Goal: Check status: Check status

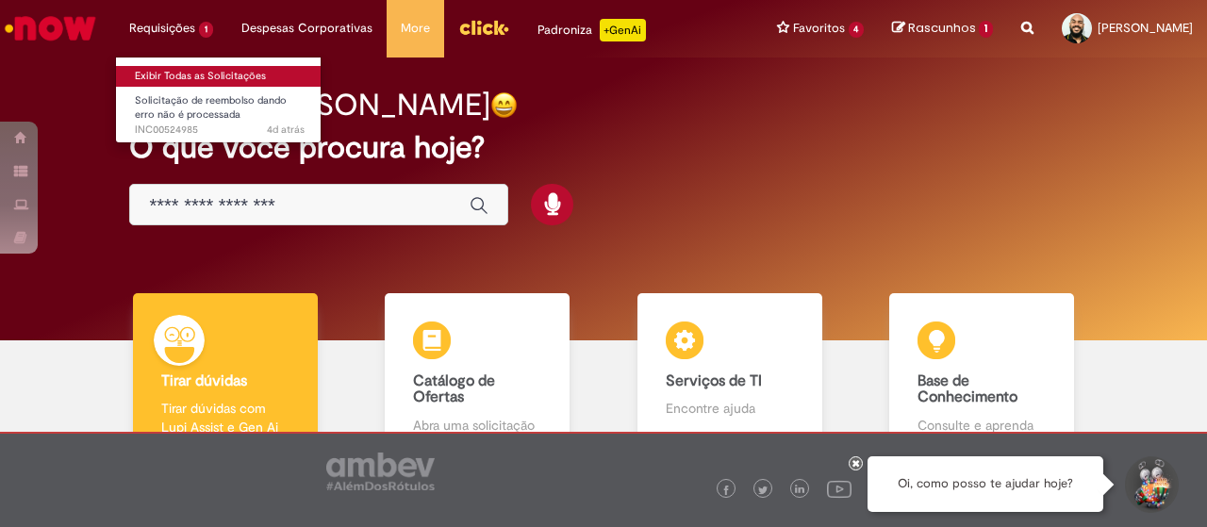
click at [230, 74] on link "Exibir Todas as Solicitações" at bounding box center [219, 76] width 207 height 21
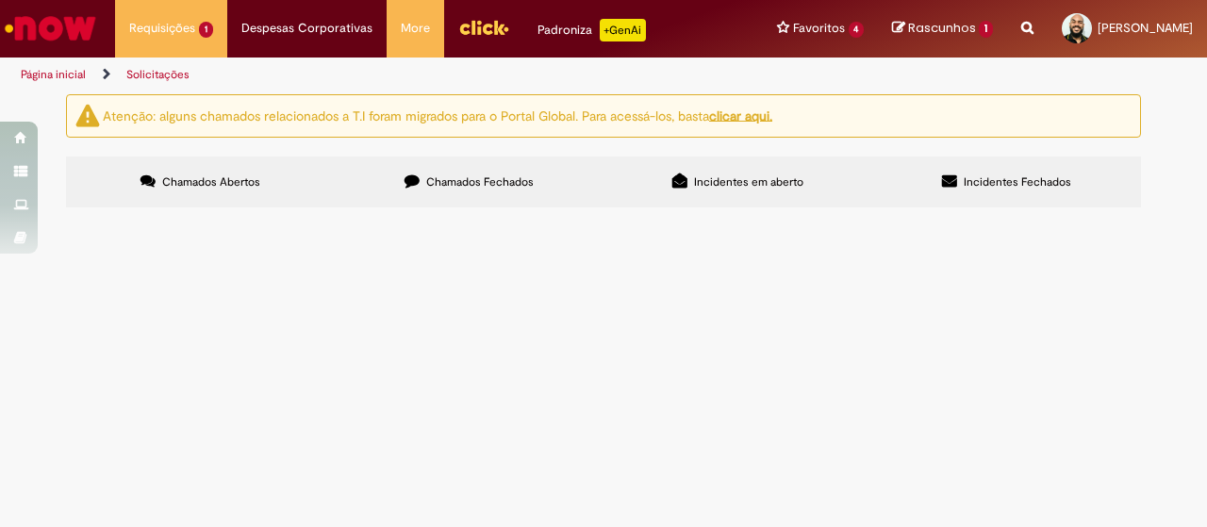
click at [502, 193] on label "Chamados Fechados" at bounding box center [469, 182] width 269 height 51
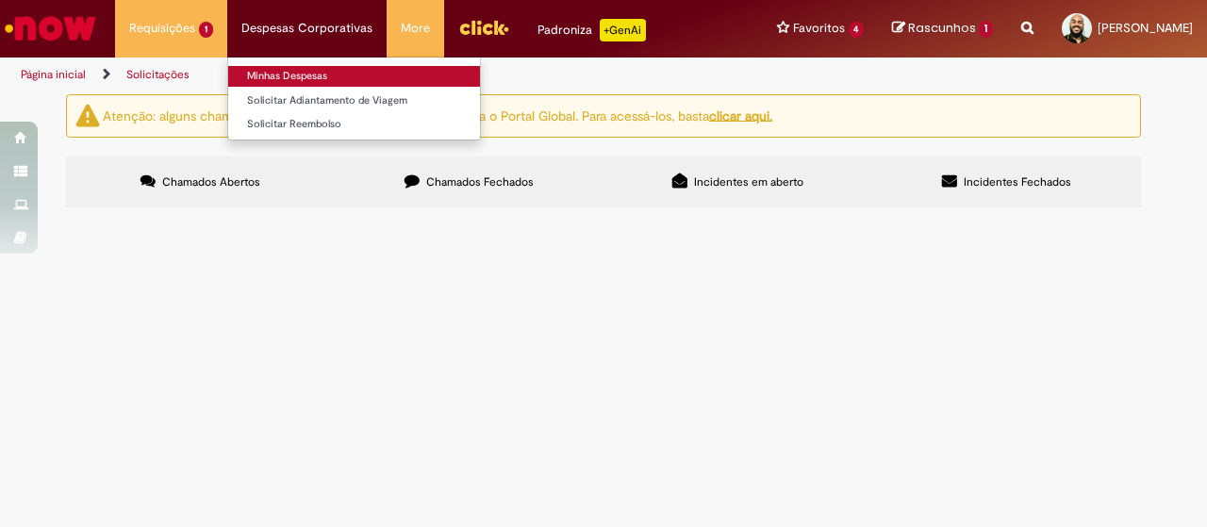
click at [302, 69] on link "Minhas Despesas" at bounding box center [354, 76] width 252 height 21
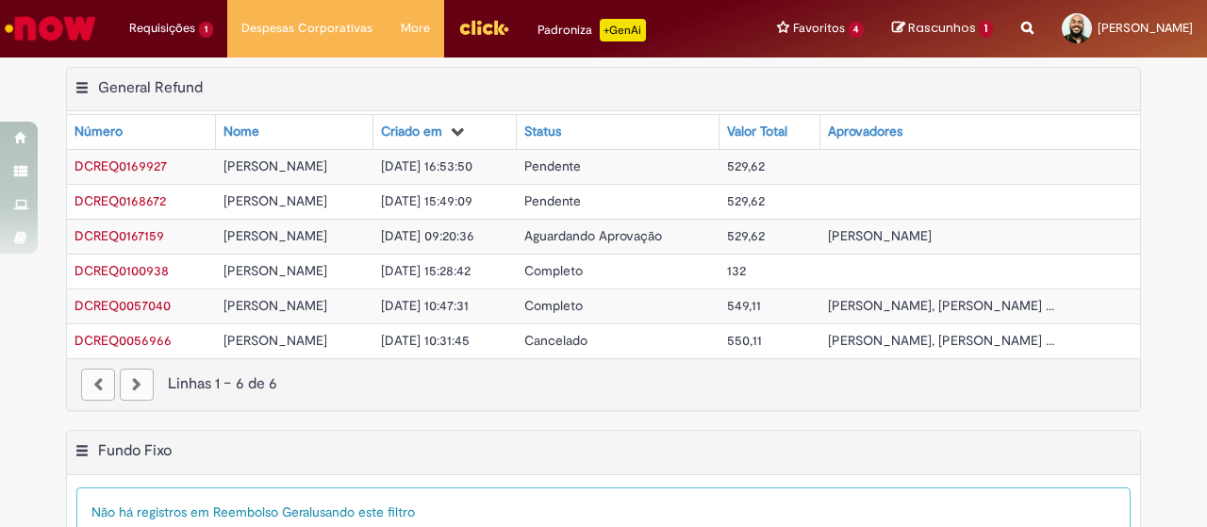
click at [224, 165] on span "[PERSON_NAME]" at bounding box center [276, 165] width 104 height 17
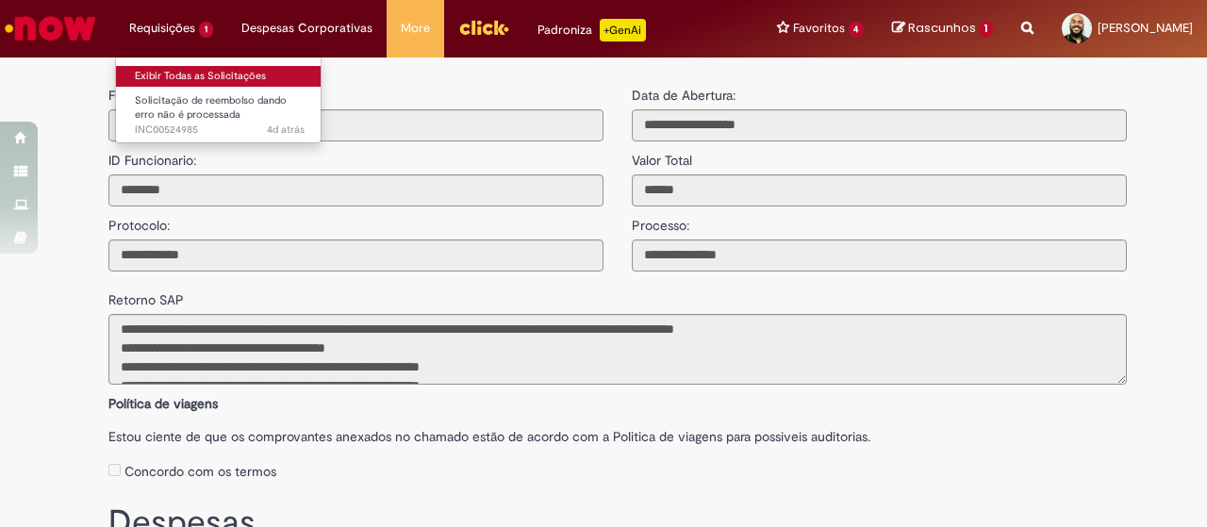
click at [200, 81] on link "Exibir Todas as Solicitações" at bounding box center [219, 76] width 207 height 21
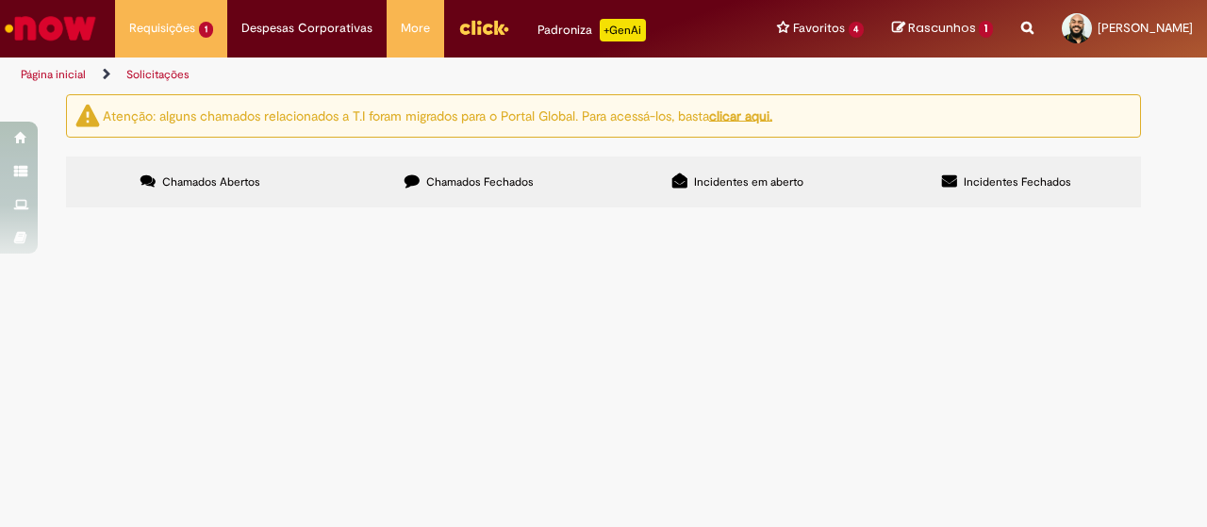
click at [512, 193] on label "Chamados Fechados" at bounding box center [469, 182] width 269 height 51
click at [724, 191] on label "Incidentes em aberto" at bounding box center [738, 182] width 269 height 51
click at [0, 0] on span "Solicitação de reembolso dando erro não é processada" at bounding box center [0, 0] width 0 height 0
